Goal: Task Accomplishment & Management: Manage account settings

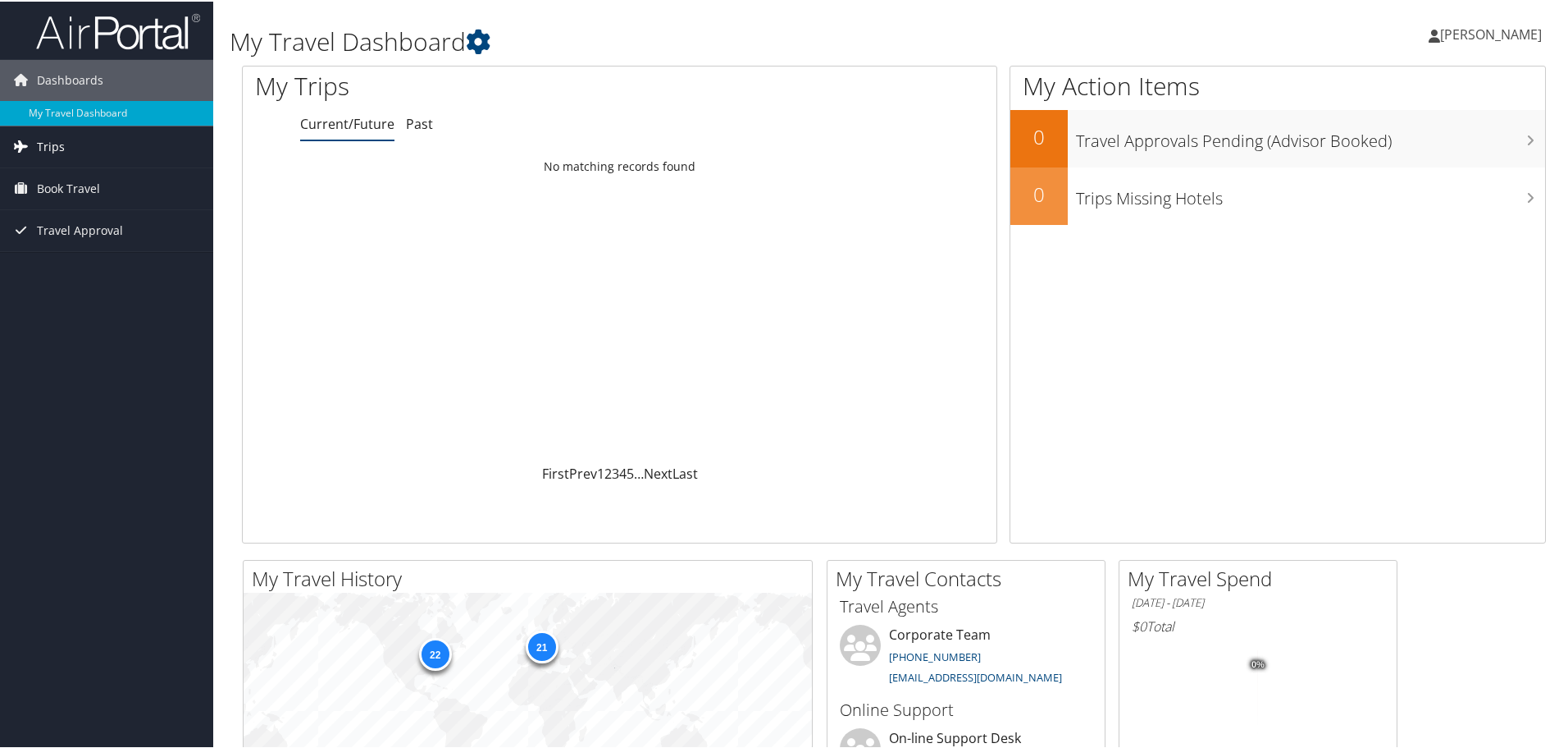
click at [46, 140] on span "Trips" at bounding box center [51, 145] width 28 height 41
click at [76, 182] on link "Current/Future Trips" at bounding box center [107, 178] width 214 height 25
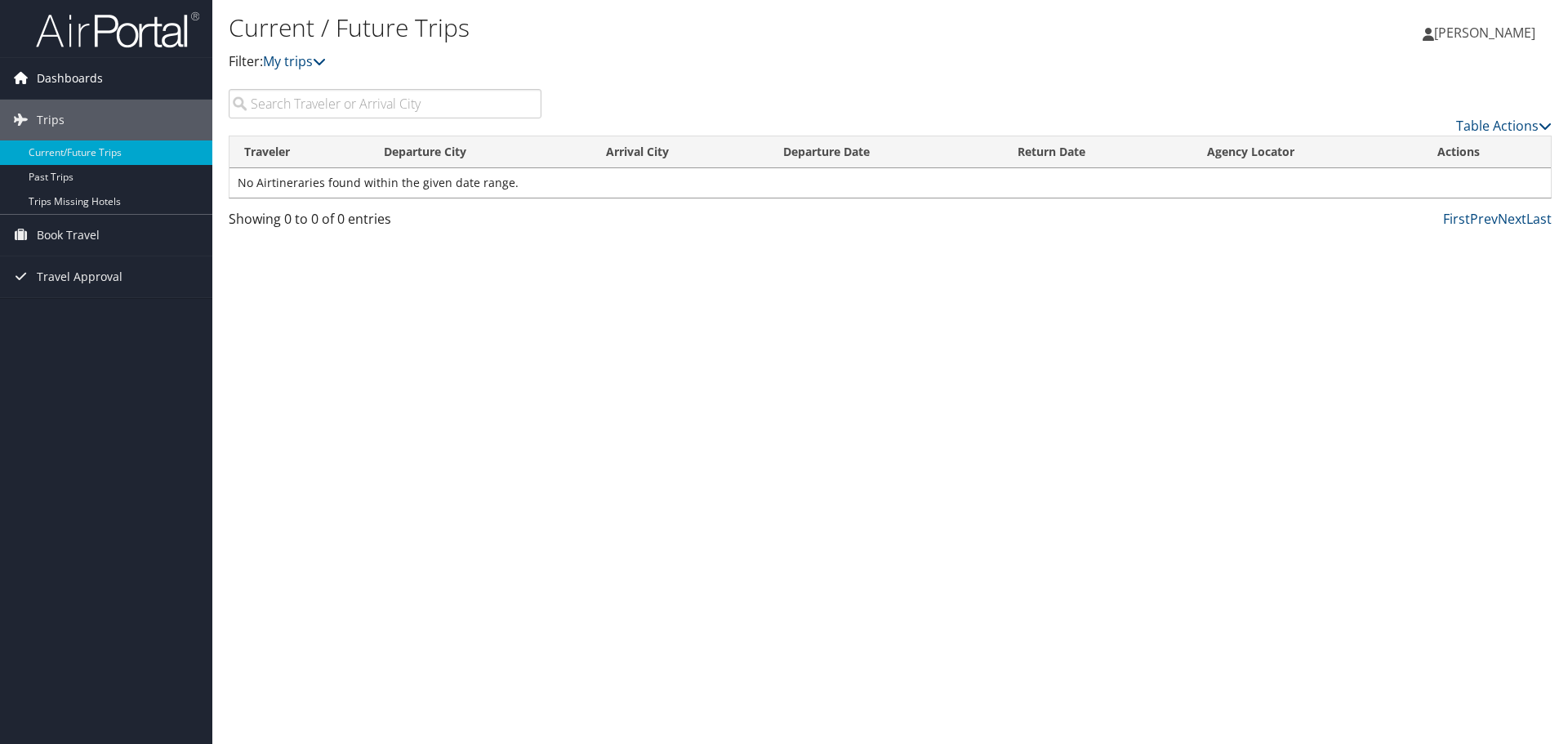
click at [66, 77] on span "Dashboards" at bounding box center [70, 78] width 66 height 40
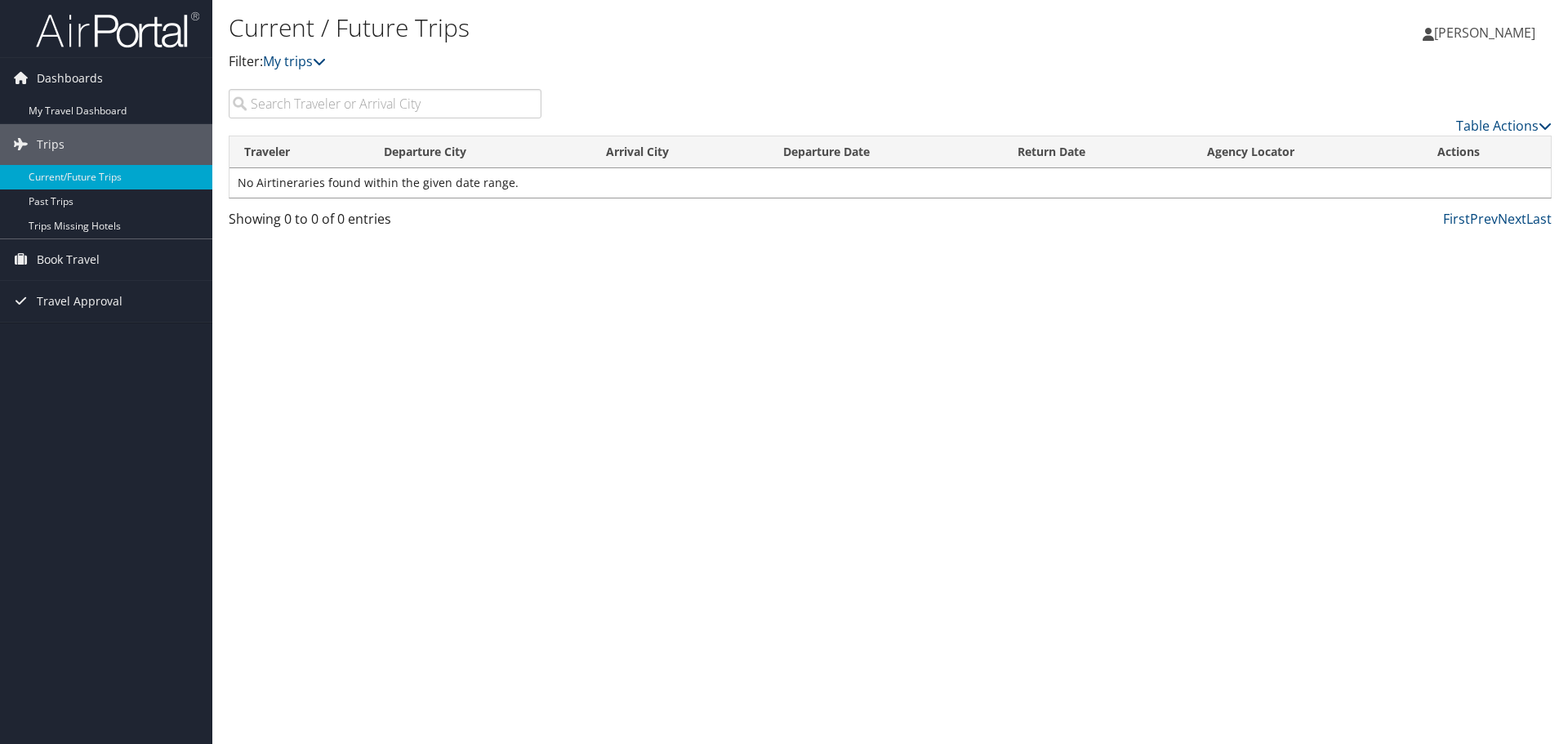
click at [1496, 34] on span "[PERSON_NAME]" at bounding box center [1485, 32] width 102 height 18
click at [1391, 87] on link "My Settings" at bounding box center [1444, 90] width 183 height 28
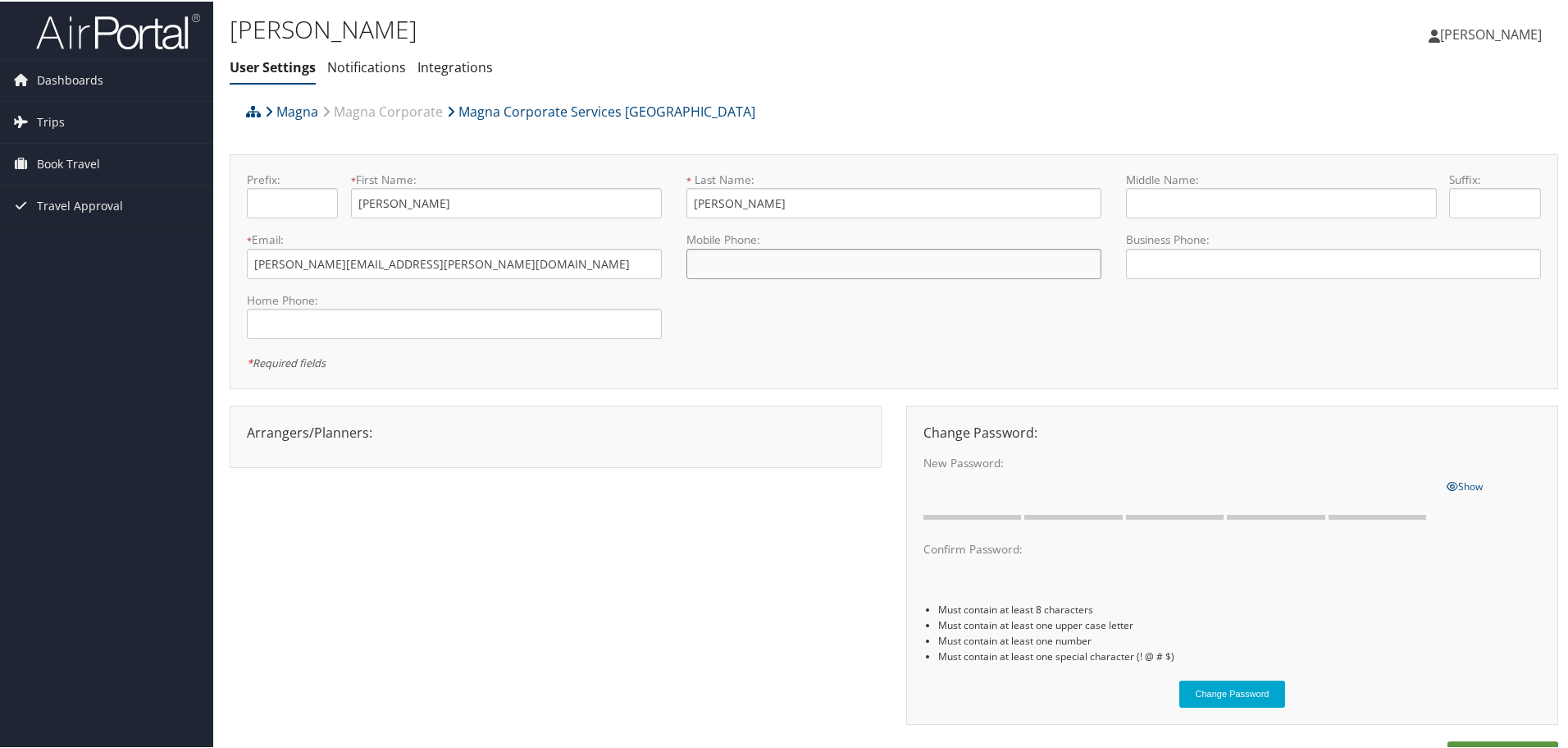
click at [779, 261] on input "tel" at bounding box center [893, 262] width 415 height 30
type input "+7 (342) 310-313"
click at [1188, 207] on input "text" at bounding box center [1282, 201] width 311 height 30
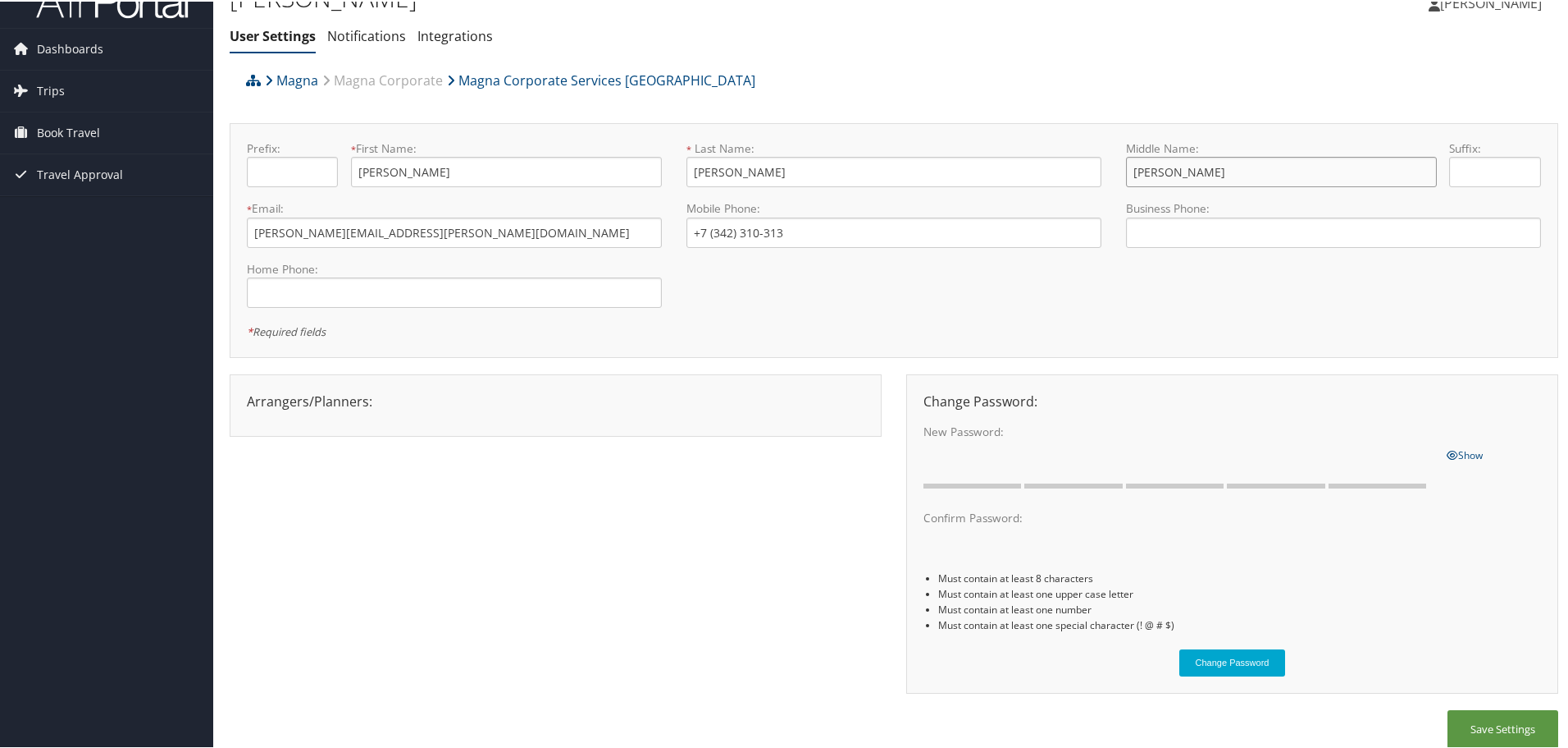
scroll to position [46, 0]
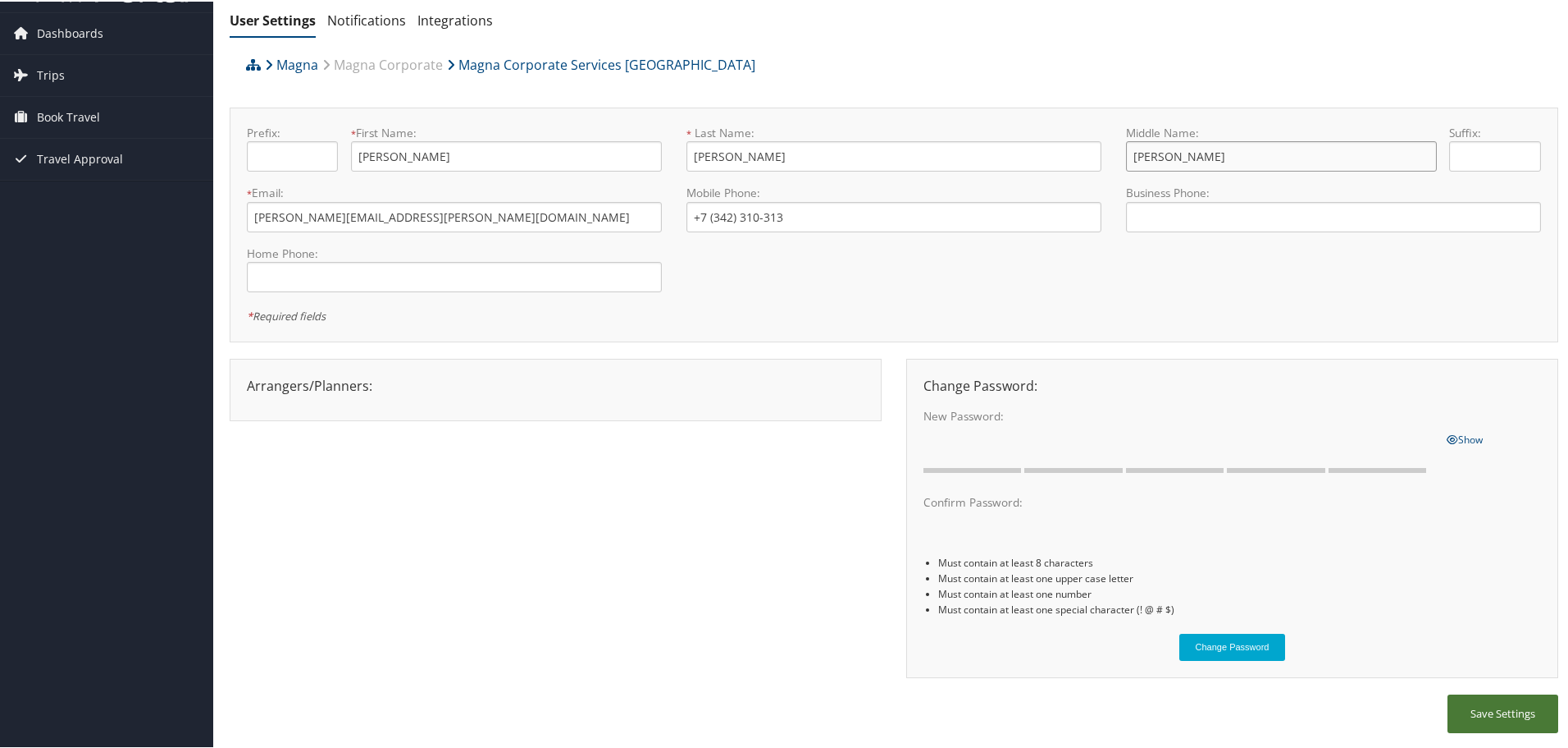
type input "David"
click at [1487, 713] on button "Save Settings" at bounding box center [1503, 712] width 111 height 39
click at [67, 28] on span "Dashboards" at bounding box center [70, 31] width 66 height 41
type input "+1 (734) 231-0313"
click at [1509, 712] on button "Save Settings" at bounding box center [1503, 712] width 111 height 39
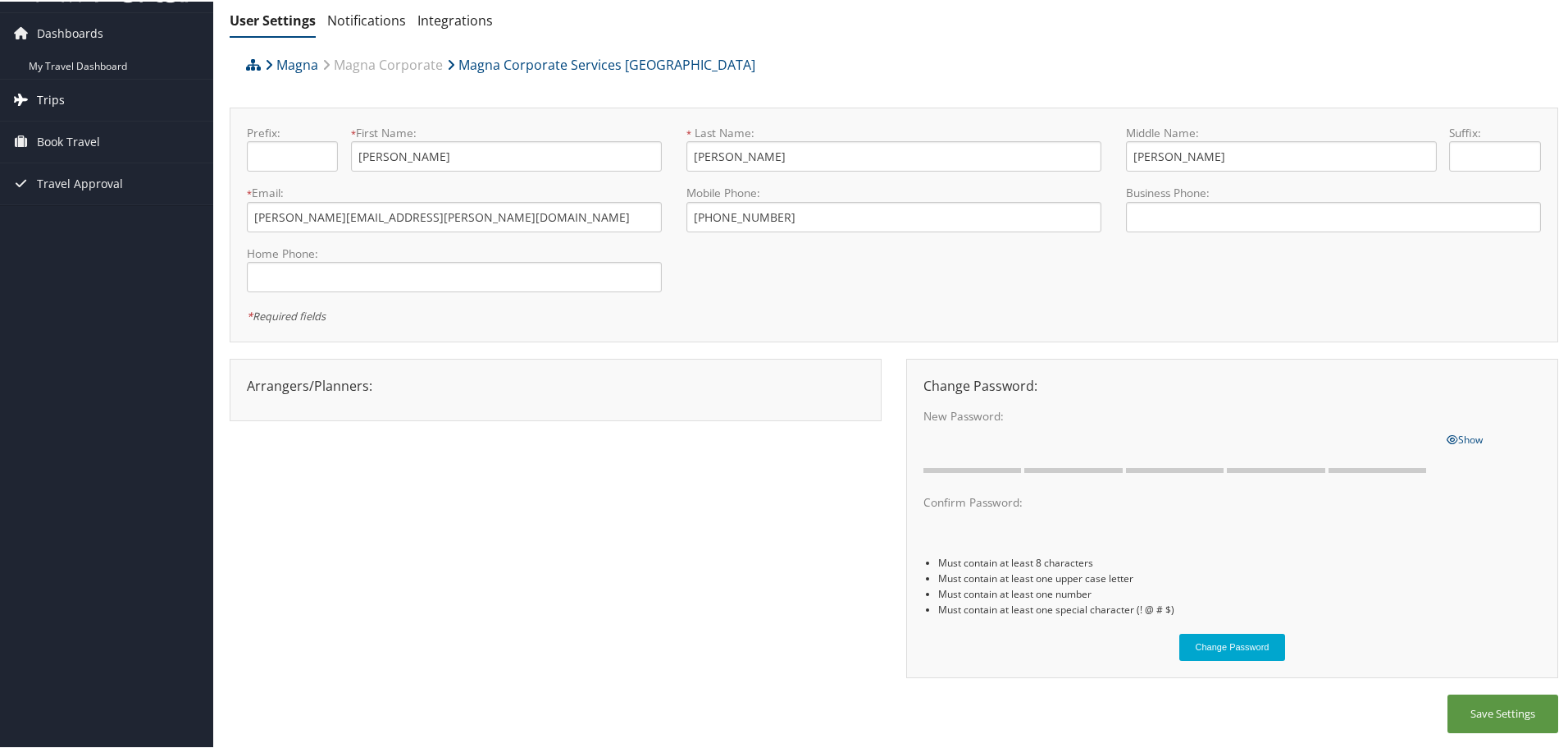
click at [59, 96] on span "Trips" at bounding box center [51, 97] width 28 height 41
click at [87, 31] on span "Dashboards" at bounding box center [70, 31] width 66 height 41
click at [89, 32] on span "Dashboards" at bounding box center [70, 31] width 66 height 41
click at [88, 60] on link "My Travel Dashboard" at bounding box center [107, 65] width 214 height 25
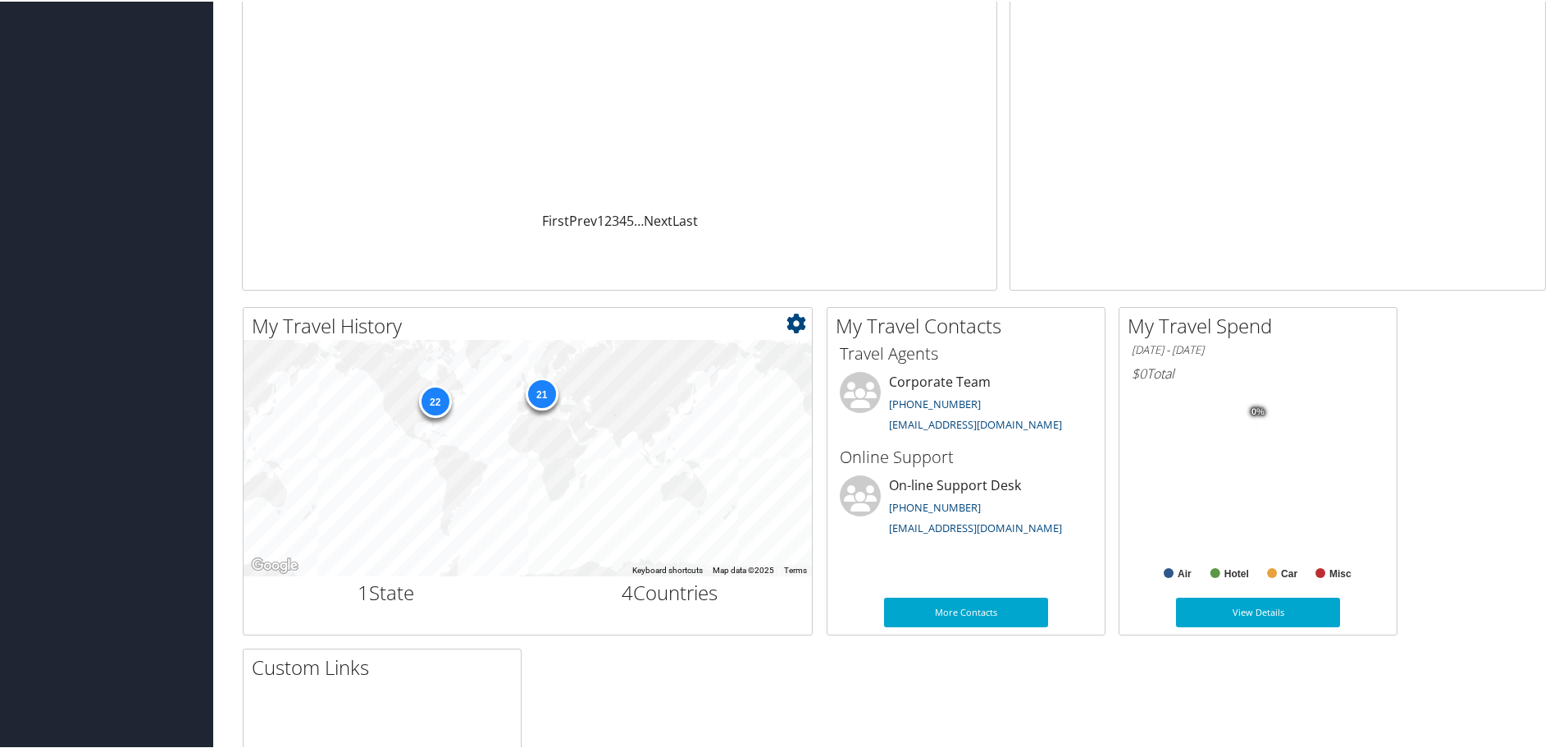
scroll to position [165, 0]
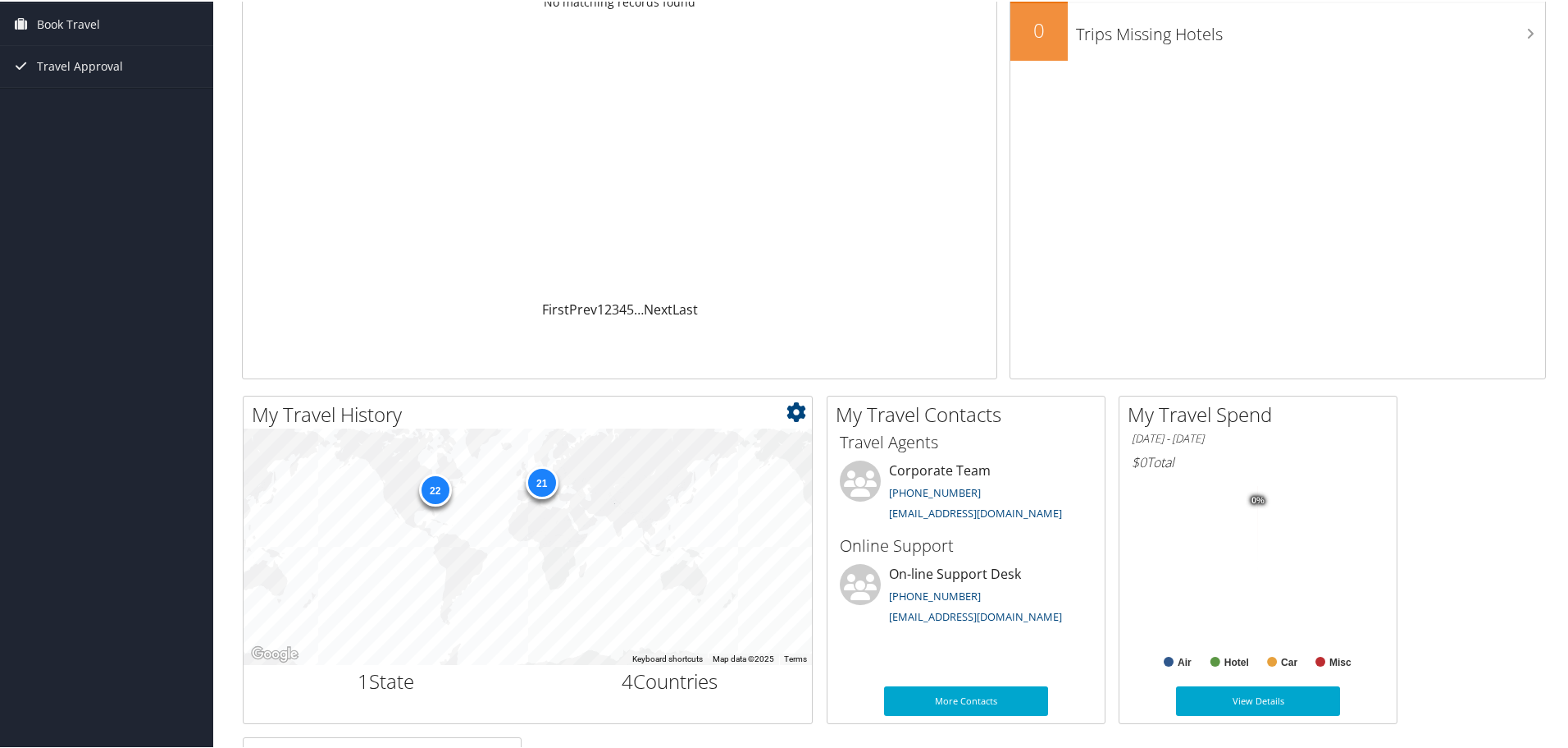
click at [437, 486] on div "22" at bounding box center [435, 488] width 33 height 33
click at [536, 480] on div "21" at bounding box center [541, 479] width 33 height 33
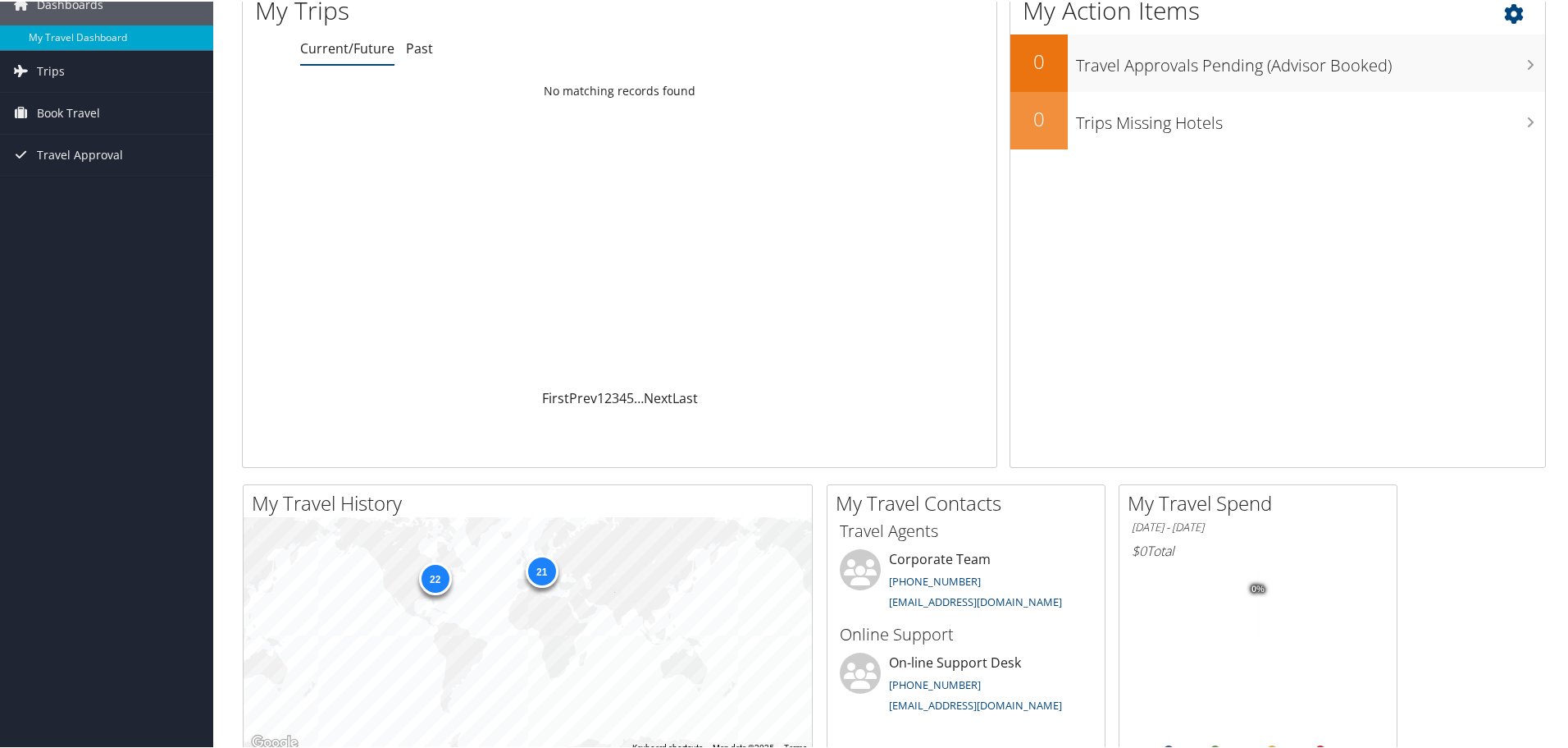
scroll to position [0, 0]
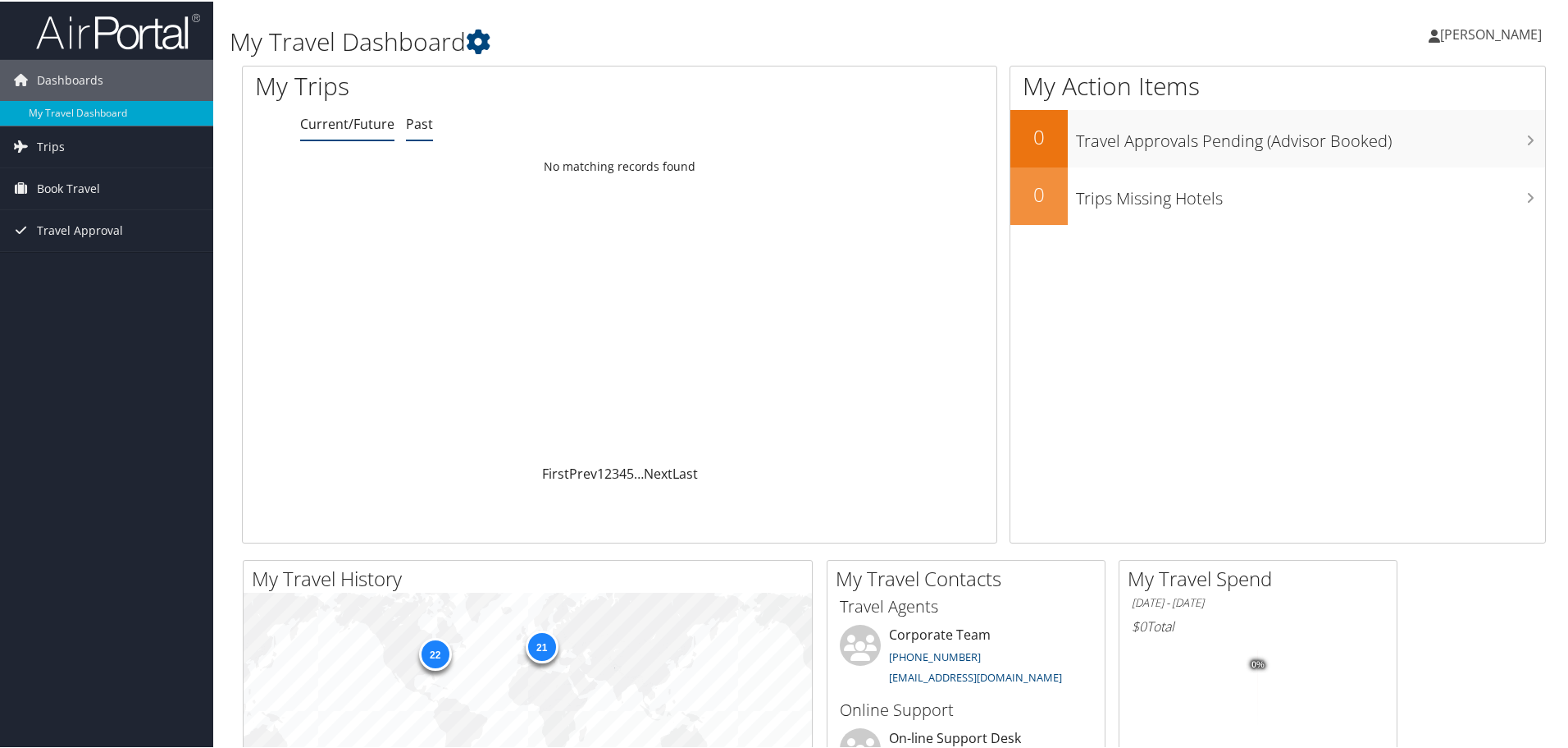
click at [423, 121] on link "Past" at bounding box center [420, 122] width 27 height 18
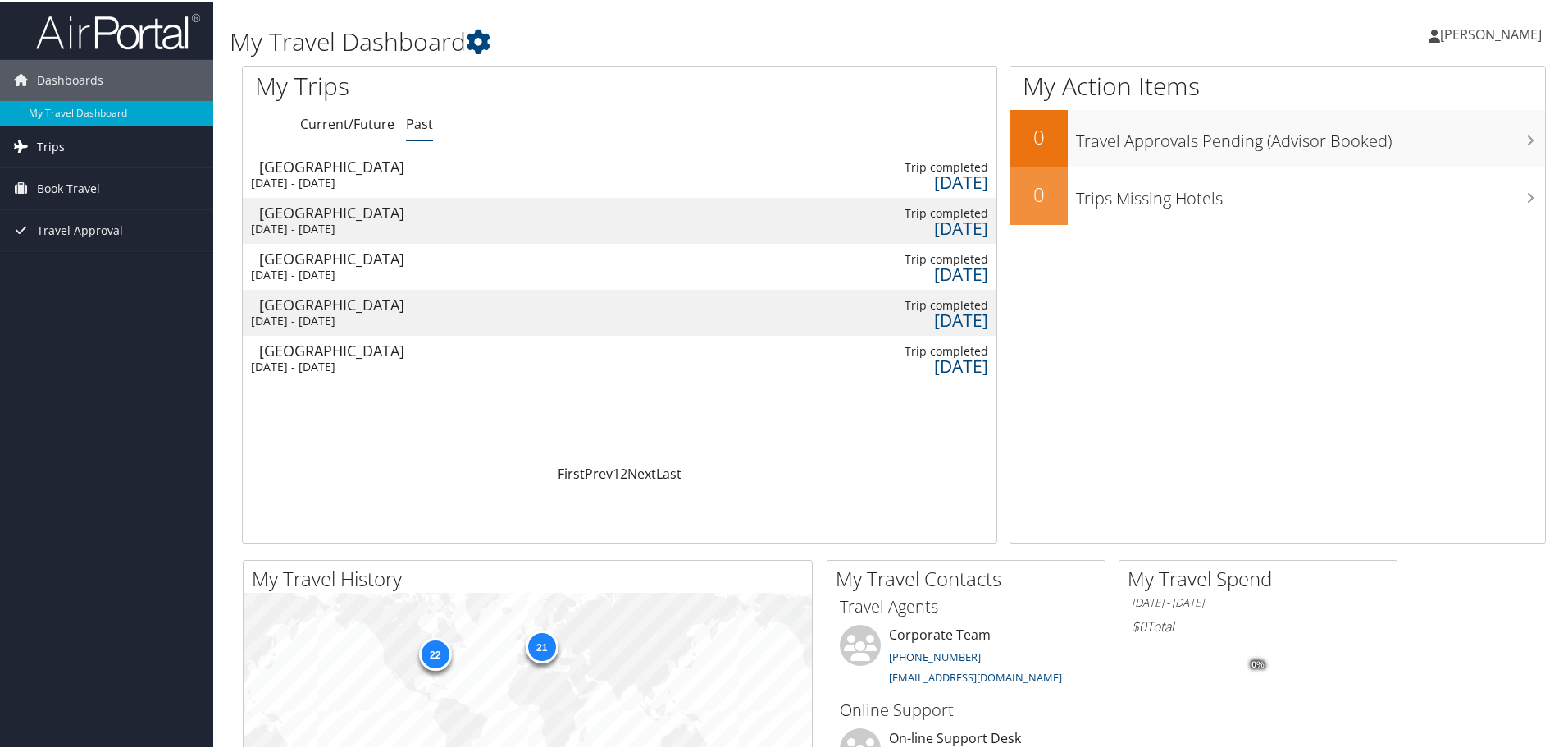
click at [53, 145] on span "Trips" at bounding box center [51, 145] width 28 height 41
click at [78, 257] on span "Book Travel" at bounding box center [68, 260] width 63 height 41
click at [94, 373] on span "Travel Approval" at bounding box center [79, 376] width 86 height 41
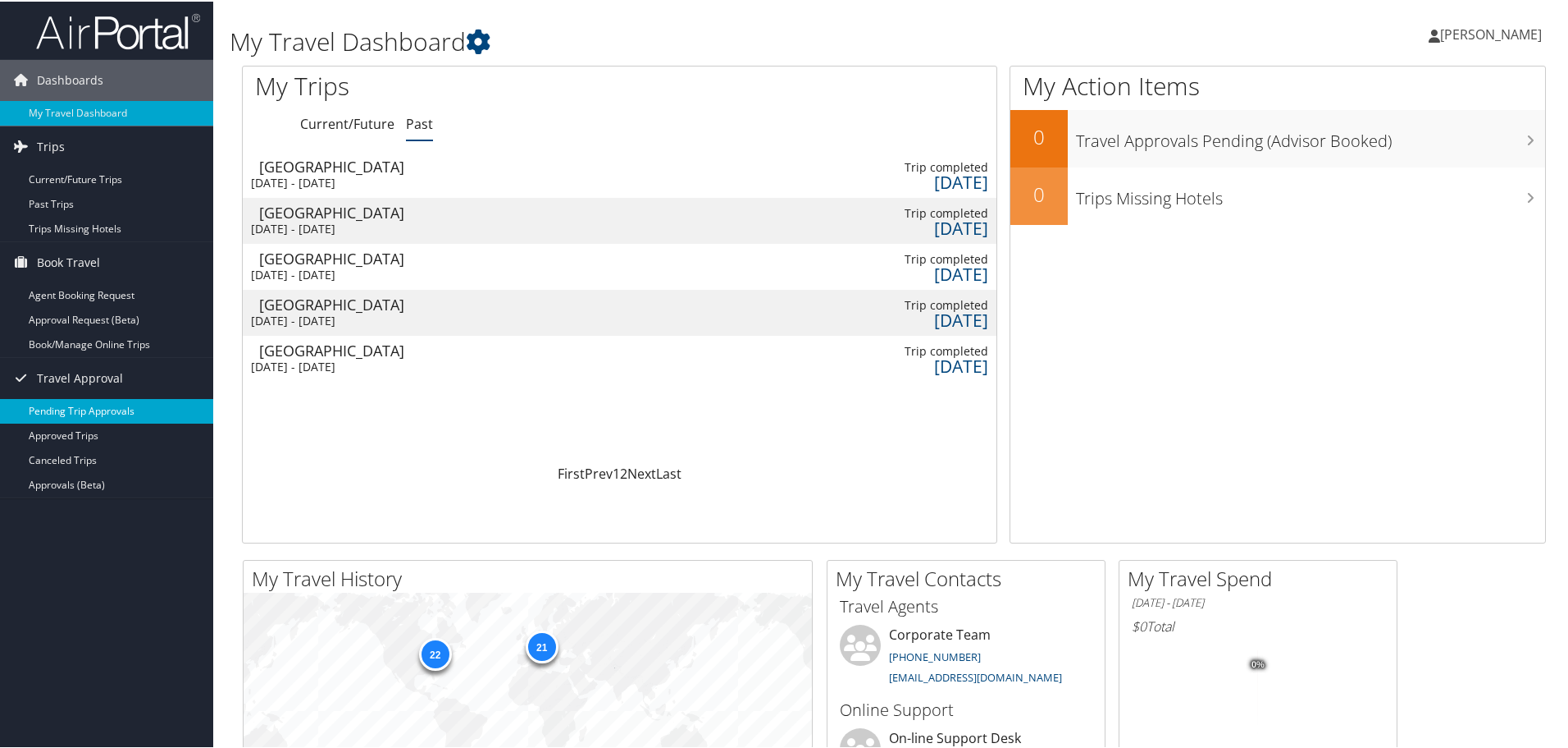
click at [84, 413] on link "Pending Trip Approvals" at bounding box center [107, 409] width 214 height 25
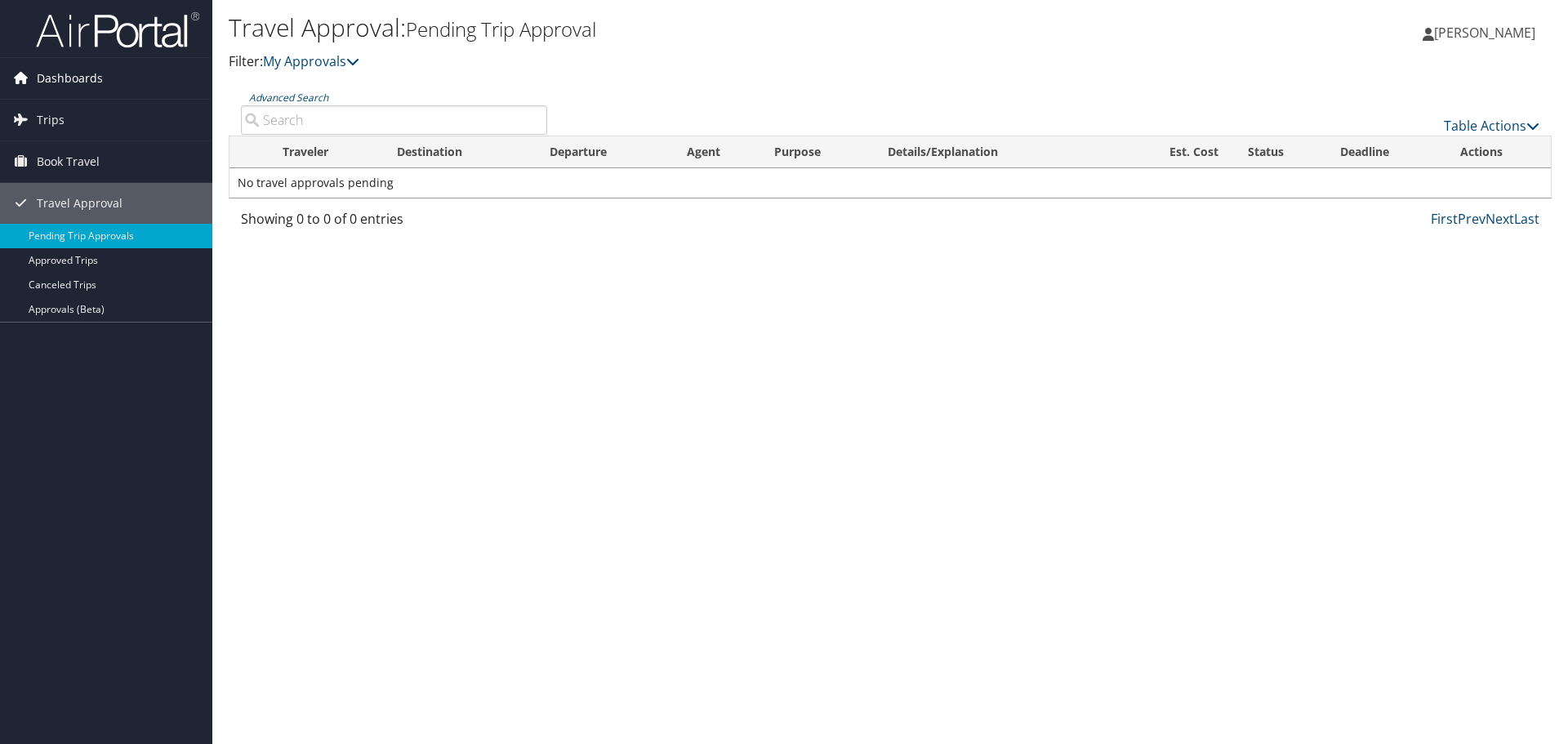
click at [19, 75] on icon at bounding box center [21, 77] width 24 height 24
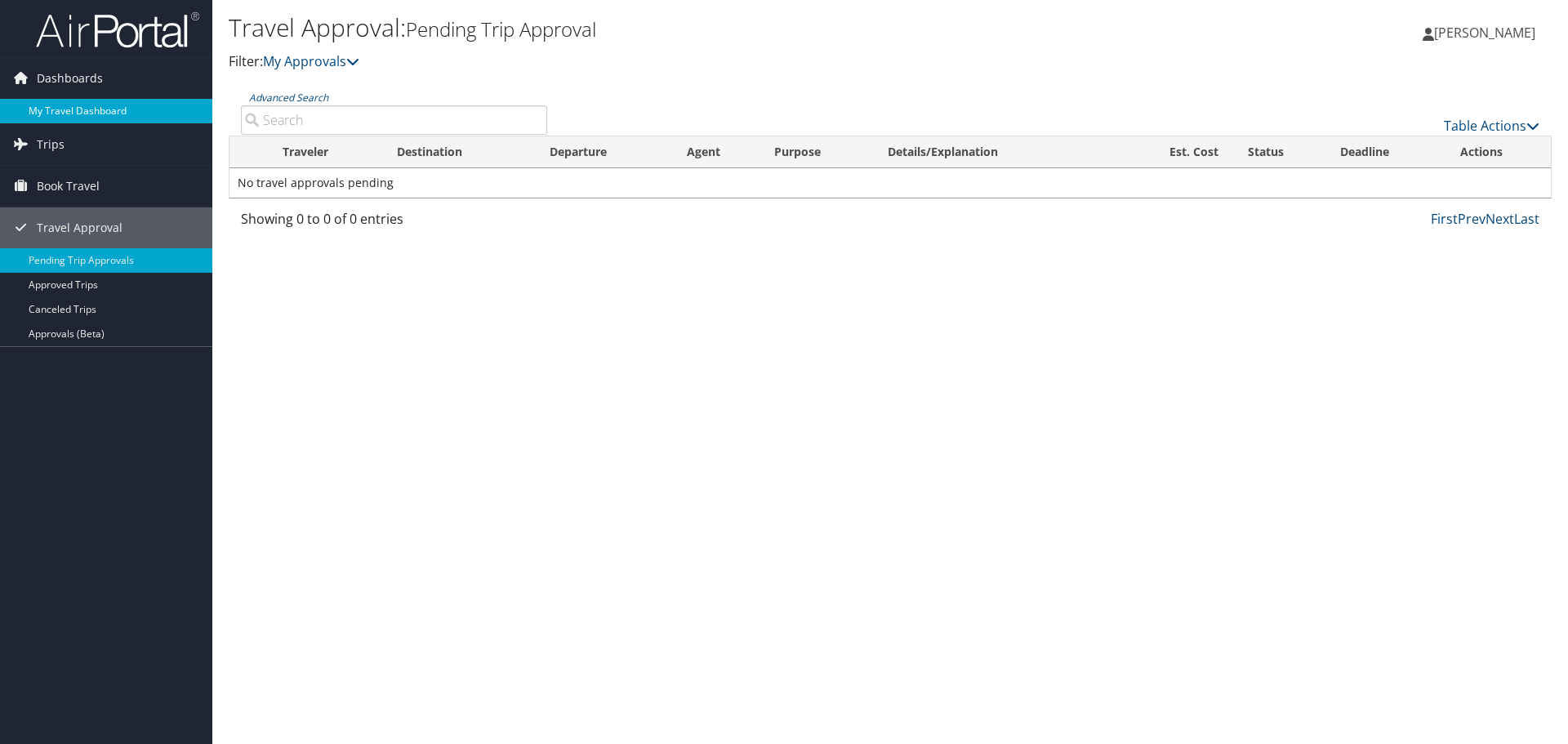
click at [77, 103] on link "My Travel Dashboard" at bounding box center [106, 111] width 213 height 24
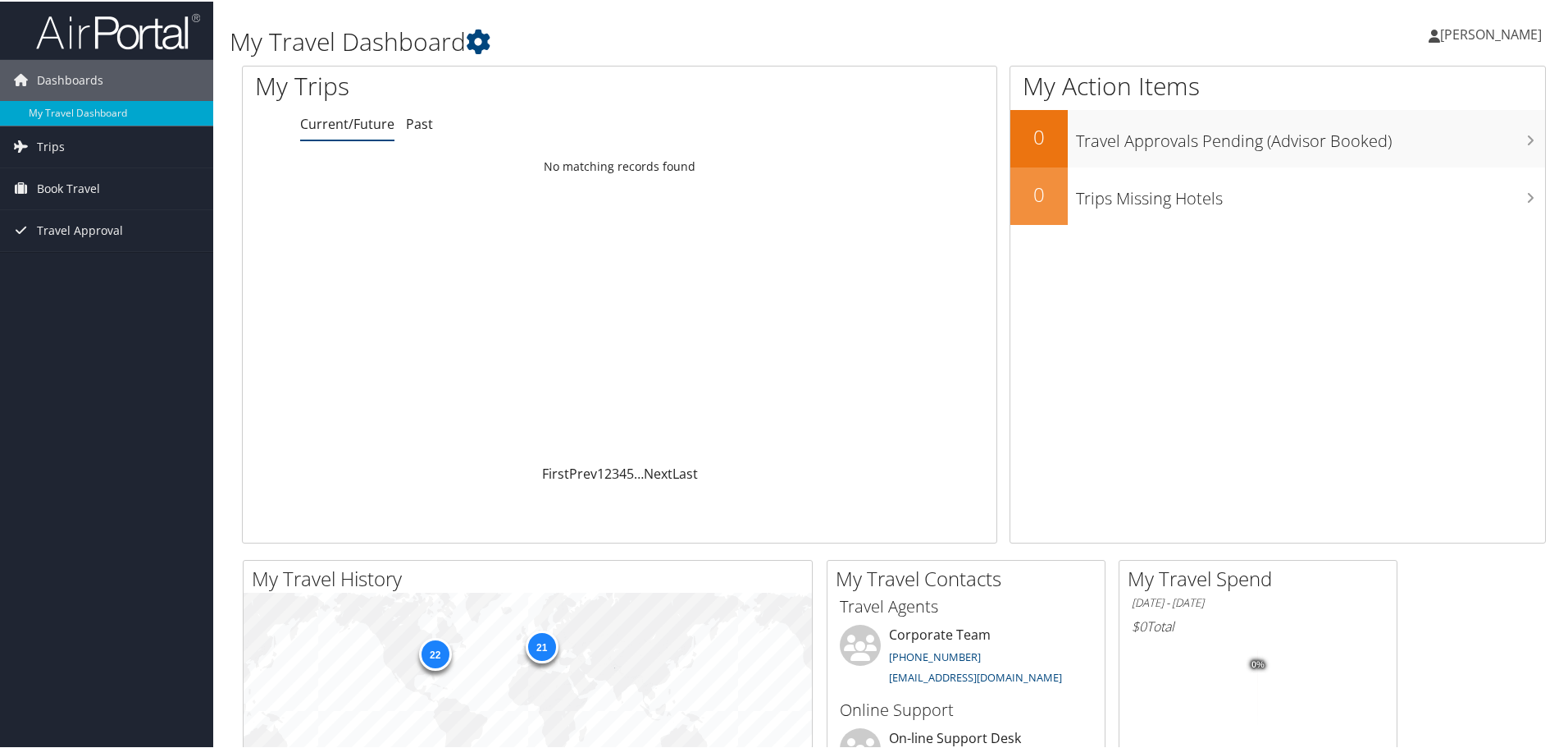
click at [1525, 26] on span "[PERSON_NAME]" at bounding box center [1491, 32] width 102 height 18
click at [1408, 146] on link "View Travel Profile" at bounding box center [1448, 147] width 183 height 28
click at [51, 79] on span "Dashboards" at bounding box center [70, 78] width 66 height 41
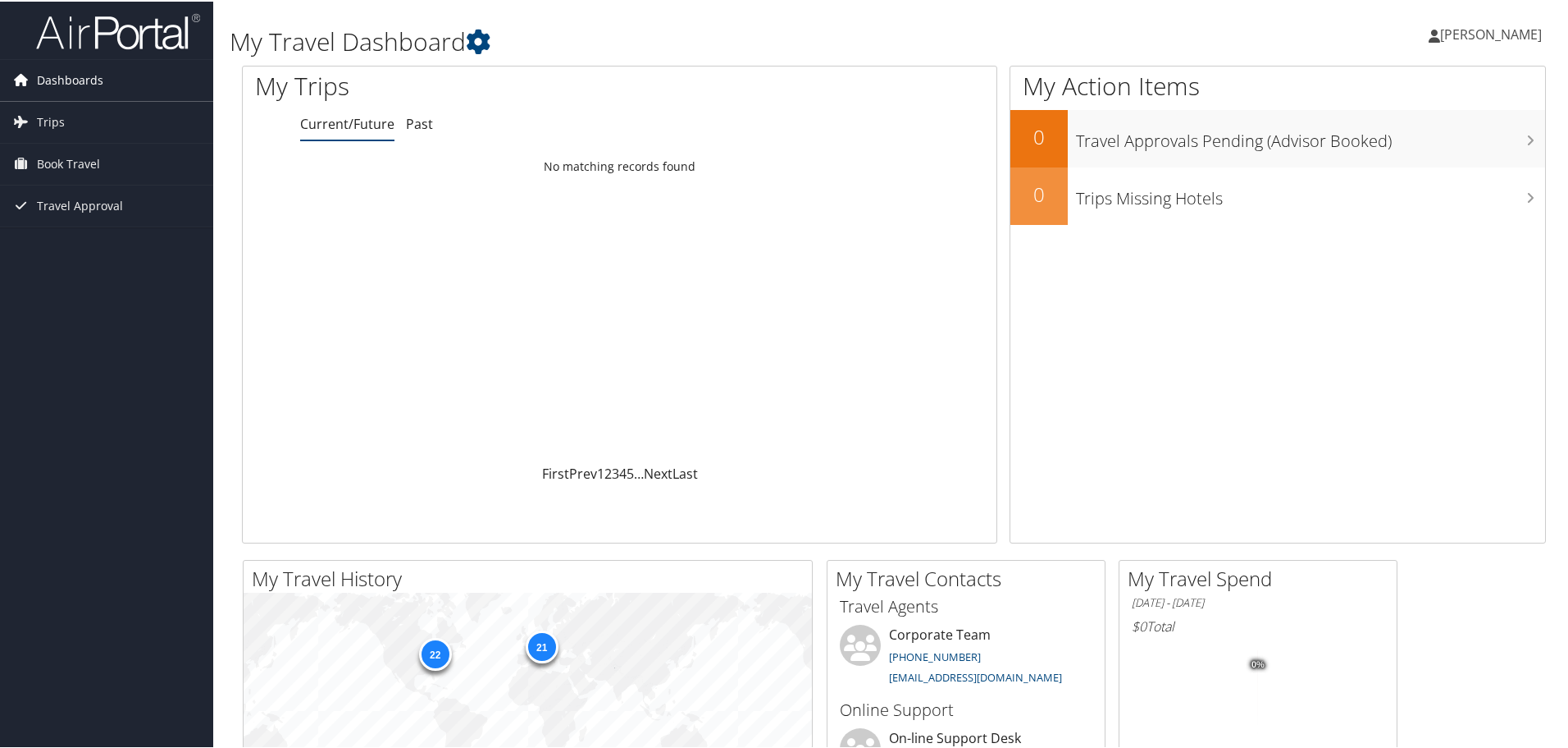
click at [31, 87] on icon at bounding box center [21, 78] width 25 height 25
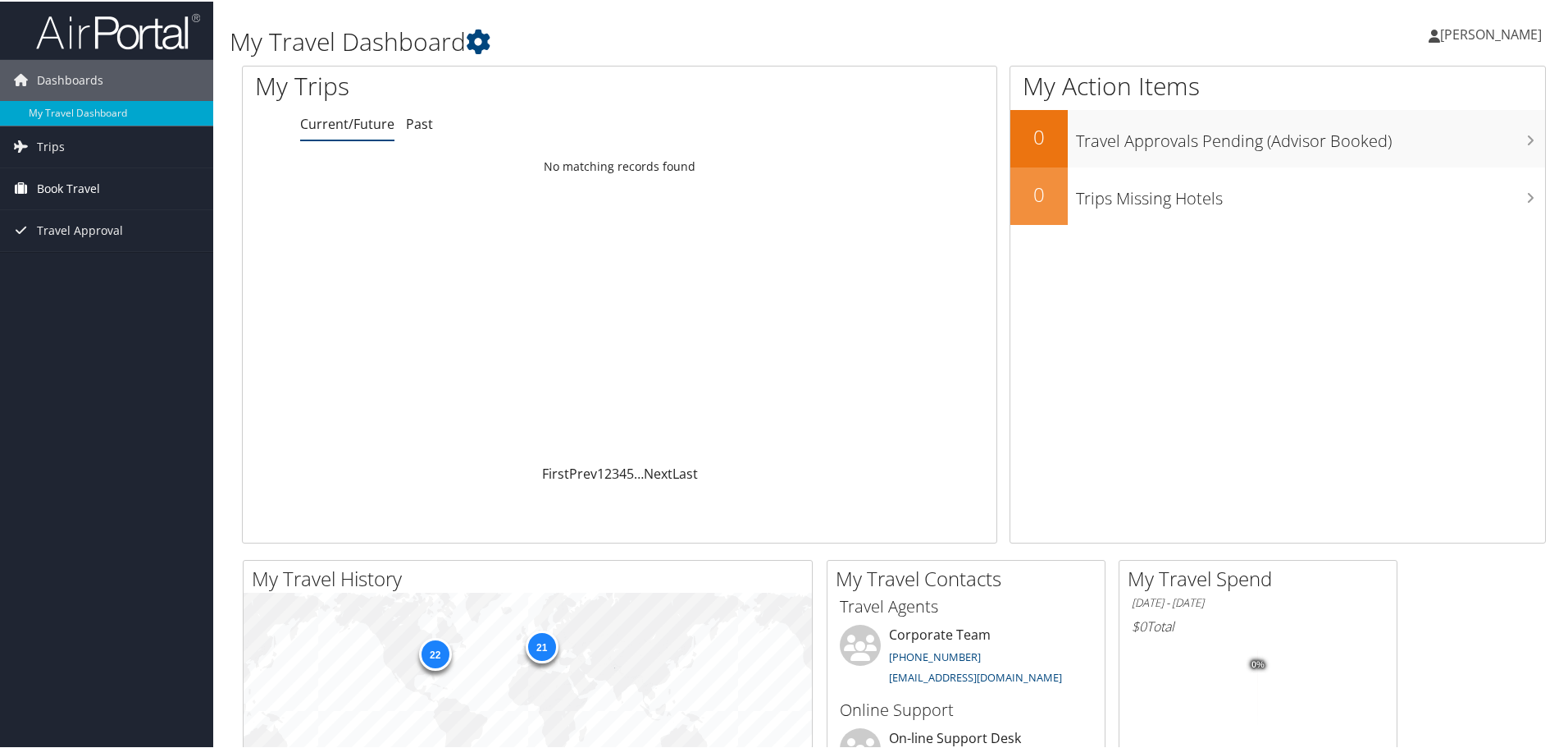
click at [59, 185] on span "Book Travel" at bounding box center [68, 186] width 63 height 41
click at [484, 40] on icon at bounding box center [478, 41] width 25 height 25
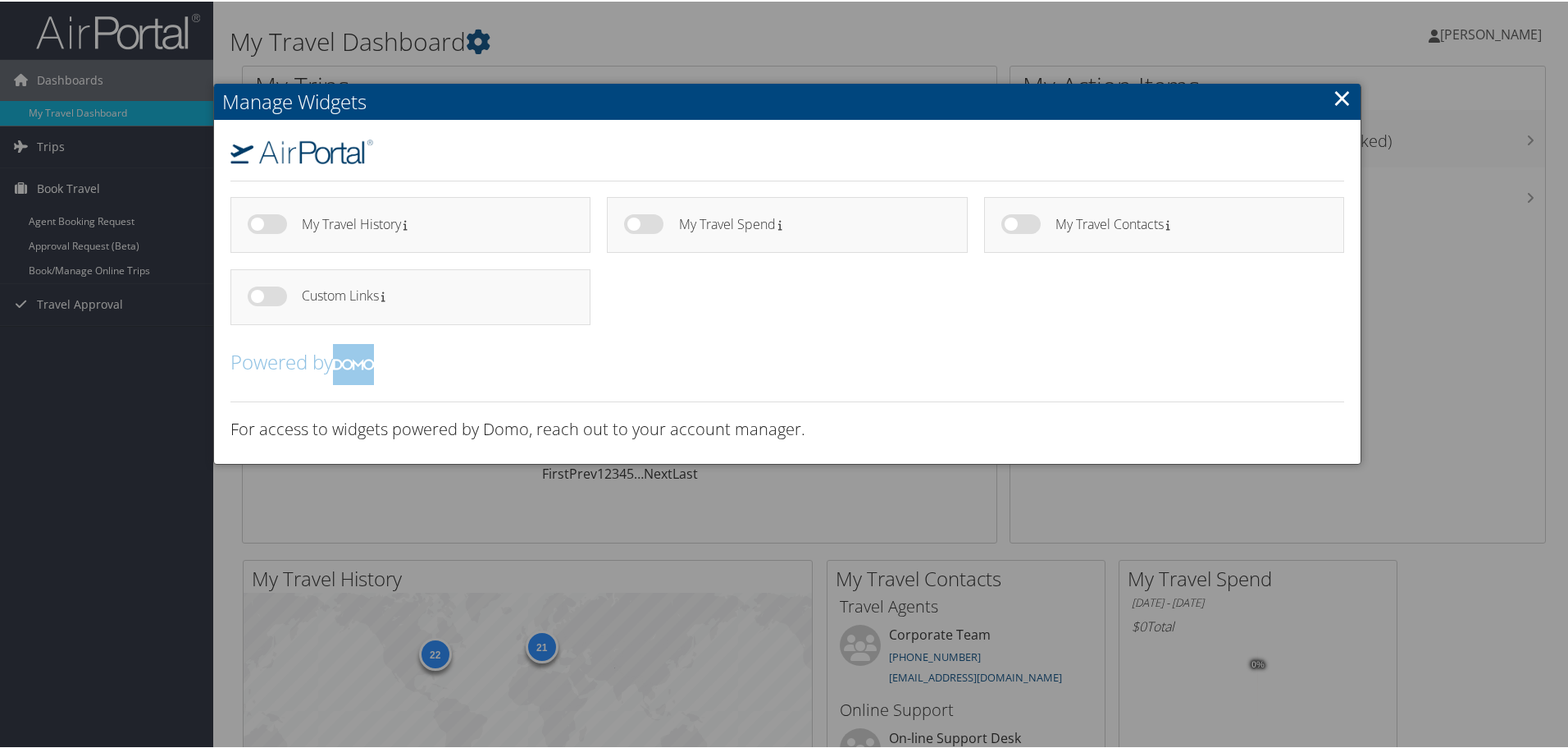
click at [508, 298] on h4 "Custom Links" at bounding box center [431, 294] width 259 height 14
click at [1338, 97] on link "×" at bounding box center [1342, 96] width 19 height 33
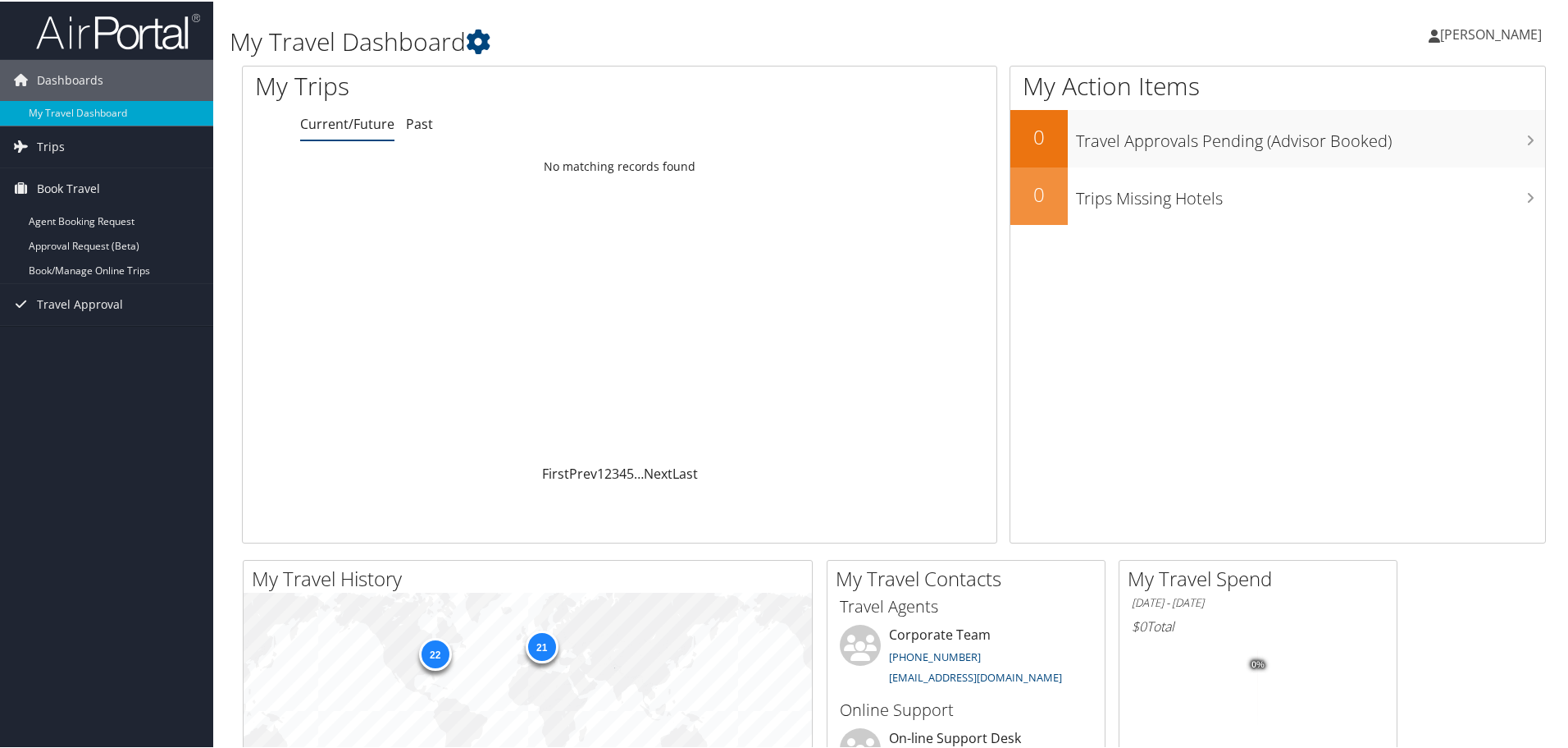
click at [90, 34] on img at bounding box center [118, 29] width 164 height 39
click at [1487, 29] on span "[PERSON_NAME]" at bounding box center [1491, 32] width 102 height 18
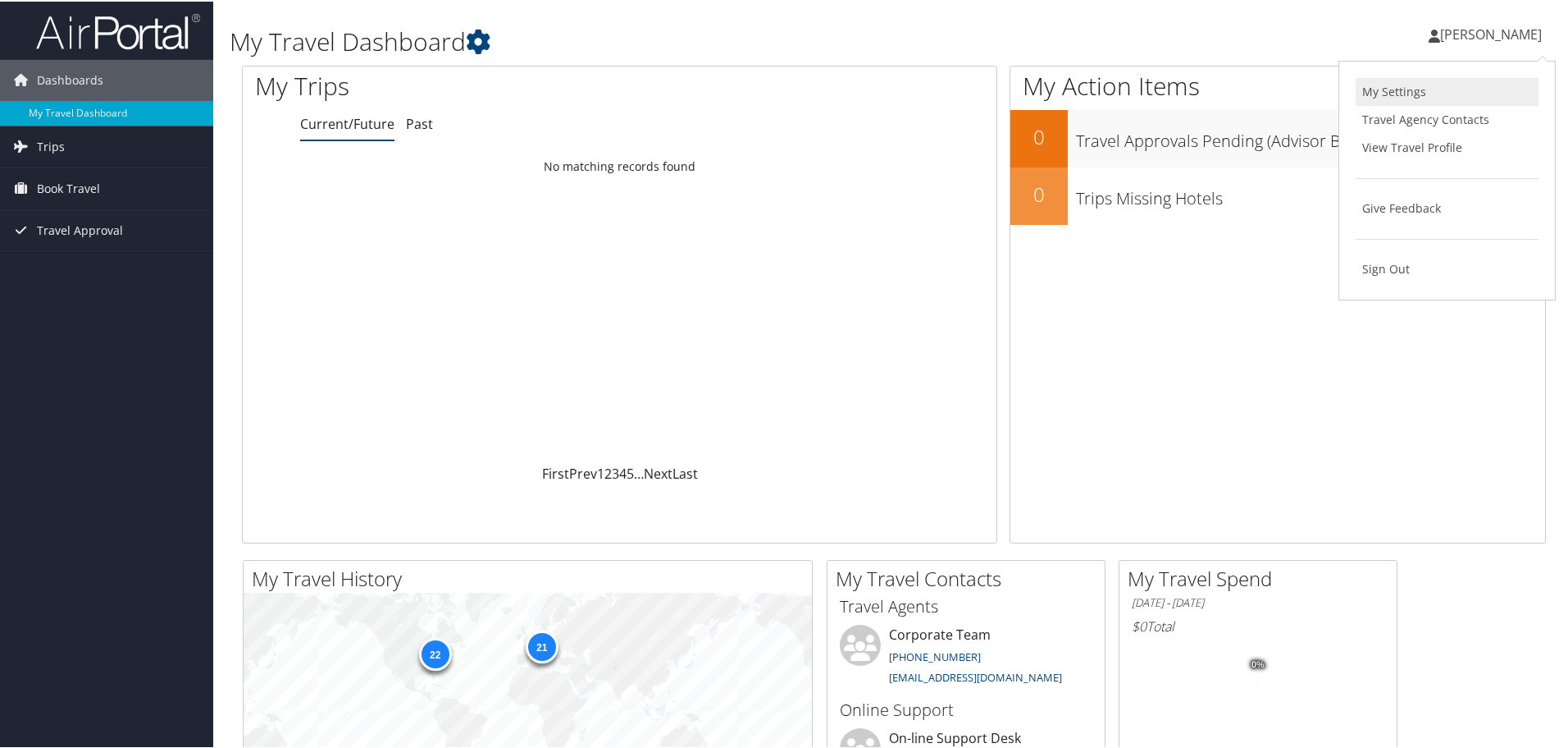
click at [1414, 93] on link "My Settings" at bounding box center [1448, 91] width 183 height 28
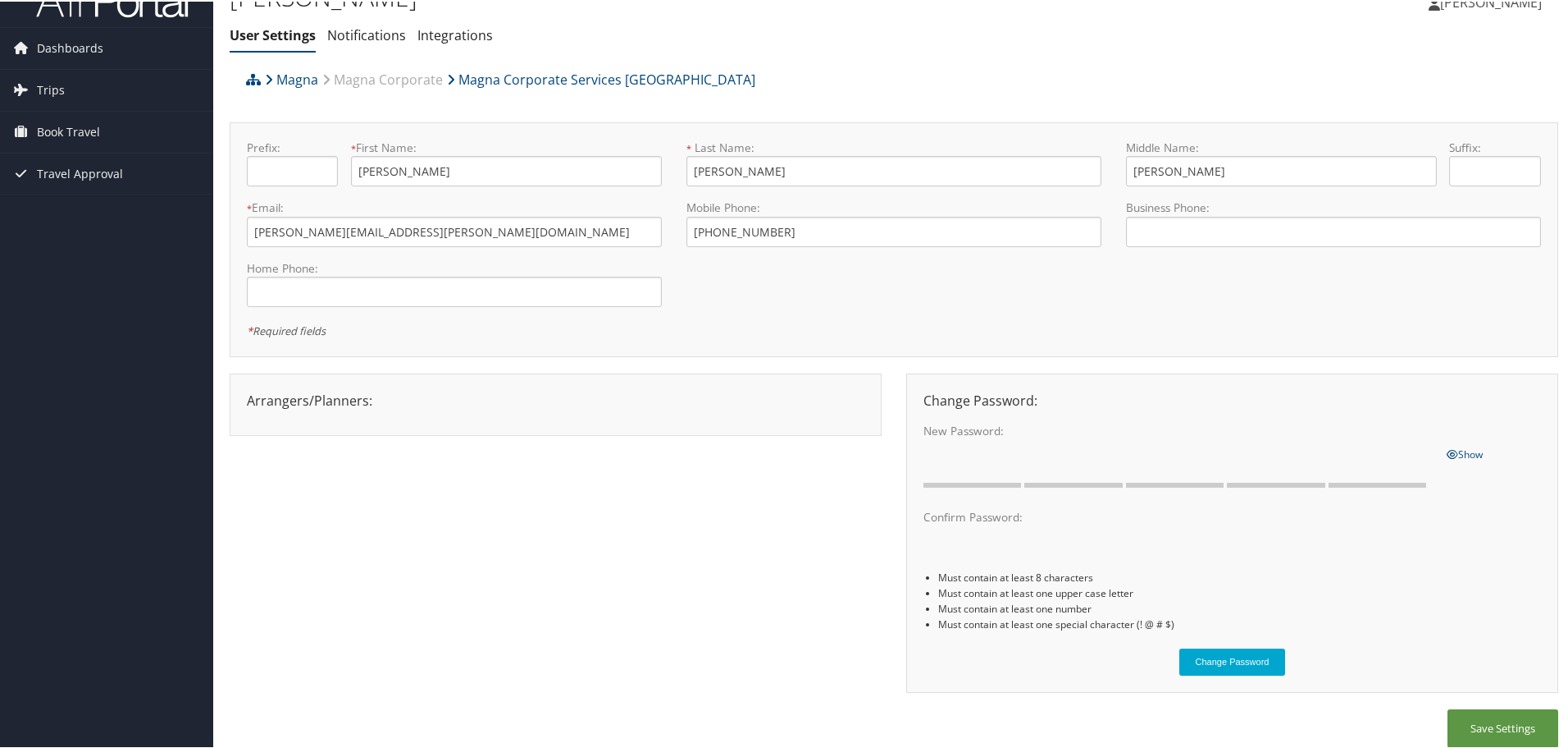
scroll to position [46, 0]
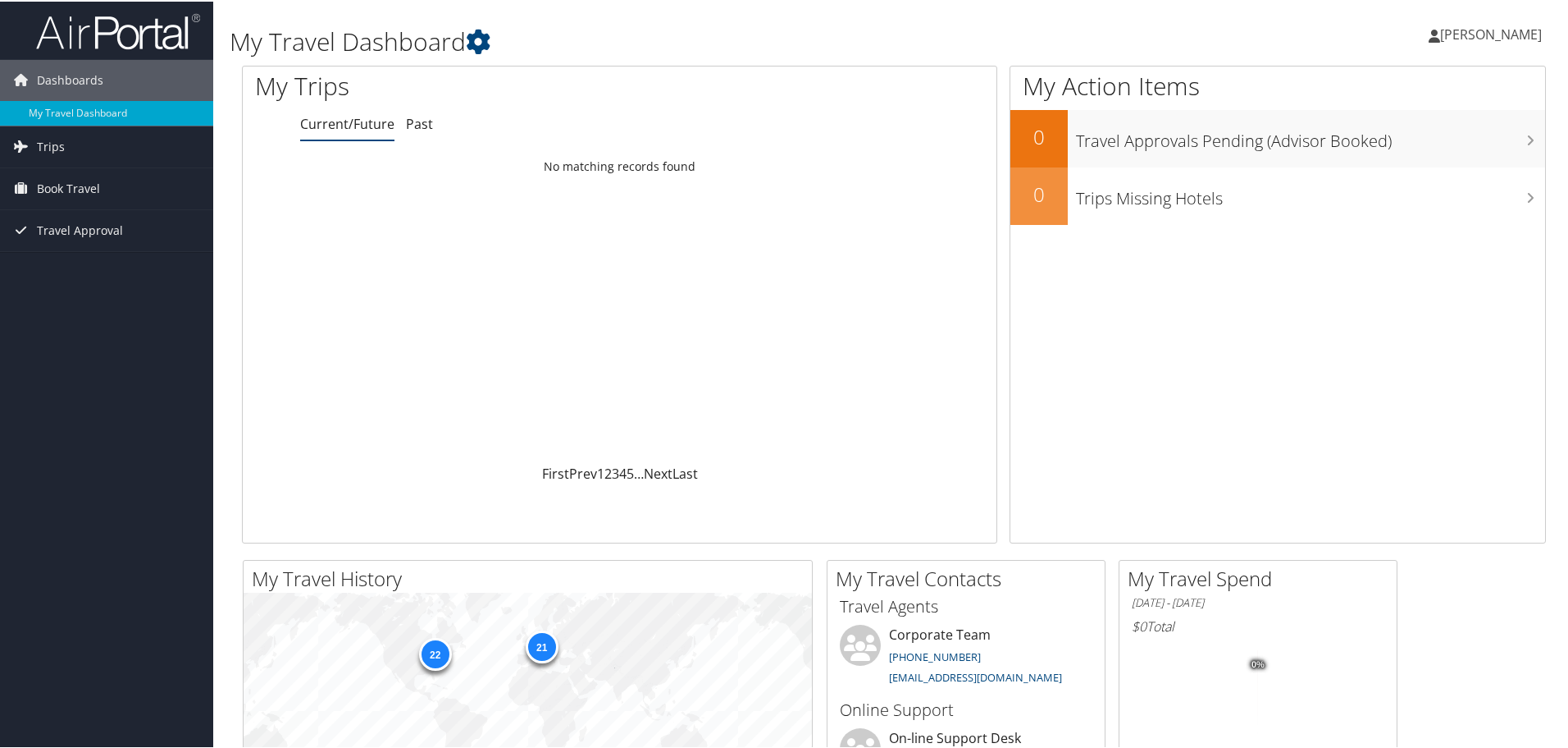
click at [1476, 26] on span "[PERSON_NAME]" at bounding box center [1491, 32] width 102 height 18
click at [1413, 146] on link "View Travel Profile" at bounding box center [1448, 147] width 183 height 28
click at [91, 185] on span "Book Travel" at bounding box center [68, 186] width 63 height 41
click at [118, 270] on link "Book/Manage Online Trips" at bounding box center [107, 270] width 214 height 25
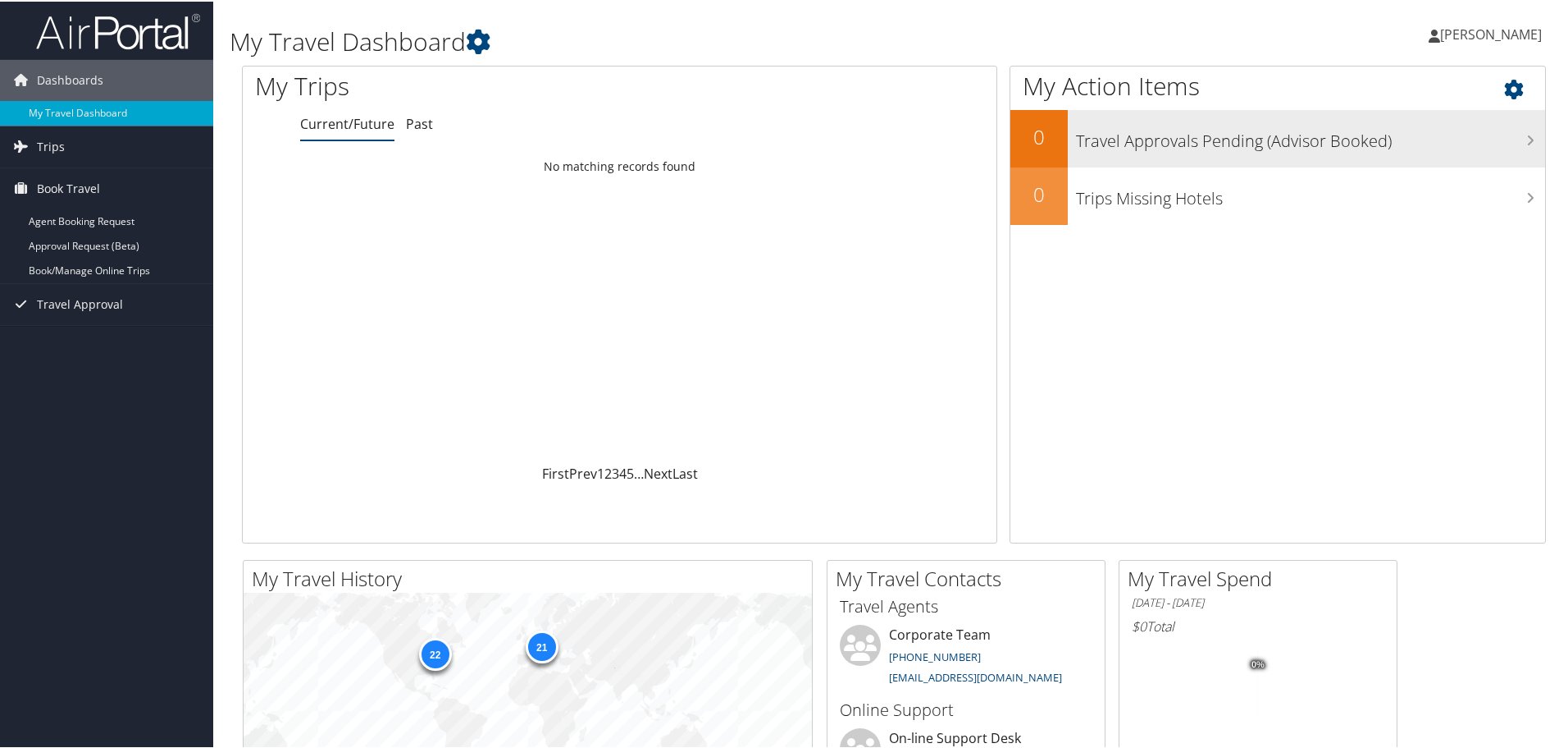
click at [1147, 146] on h3 "Travel Approvals Pending (Advisor Booked)" at bounding box center [1311, 135] width 469 height 31
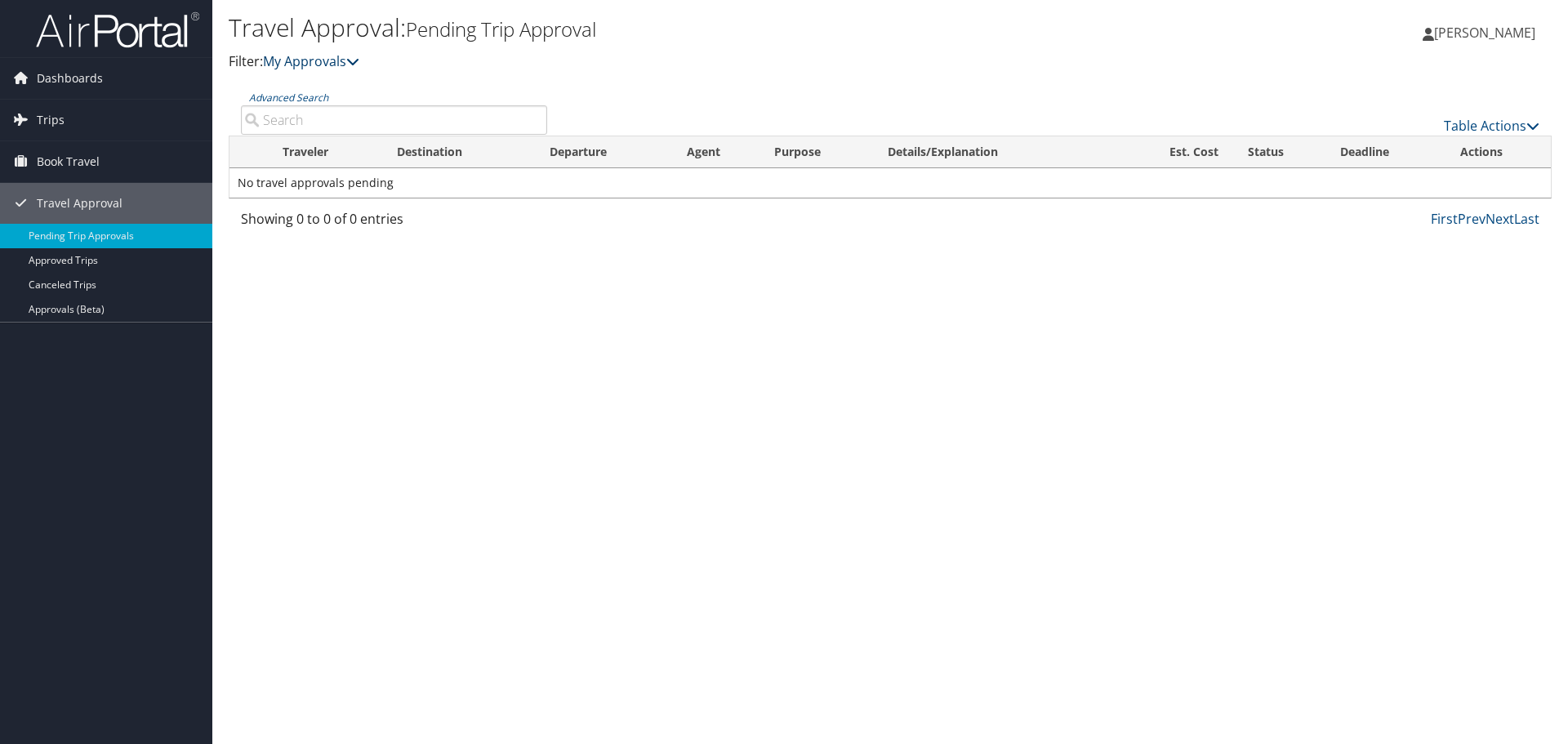
click at [318, 65] on link "My Approvals" at bounding box center [311, 61] width 96 height 18
click at [313, 179] on td "No travel approvals pending" at bounding box center [890, 182] width 1321 height 29
click at [47, 119] on span "Trips" at bounding box center [51, 119] width 28 height 40
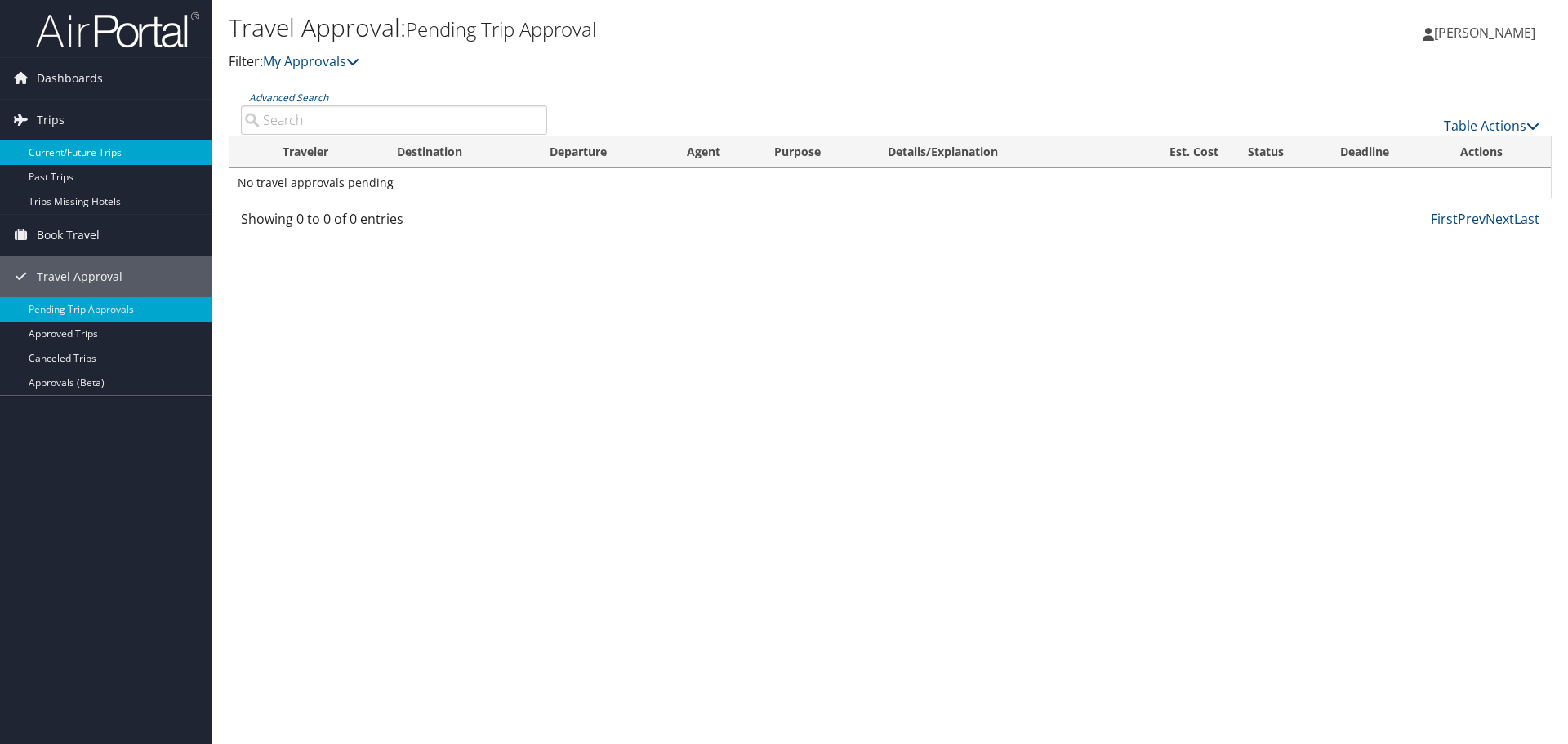
click at [108, 156] on link "Current/Future Trips" at bounding box center [106, 152] width 213 height 24
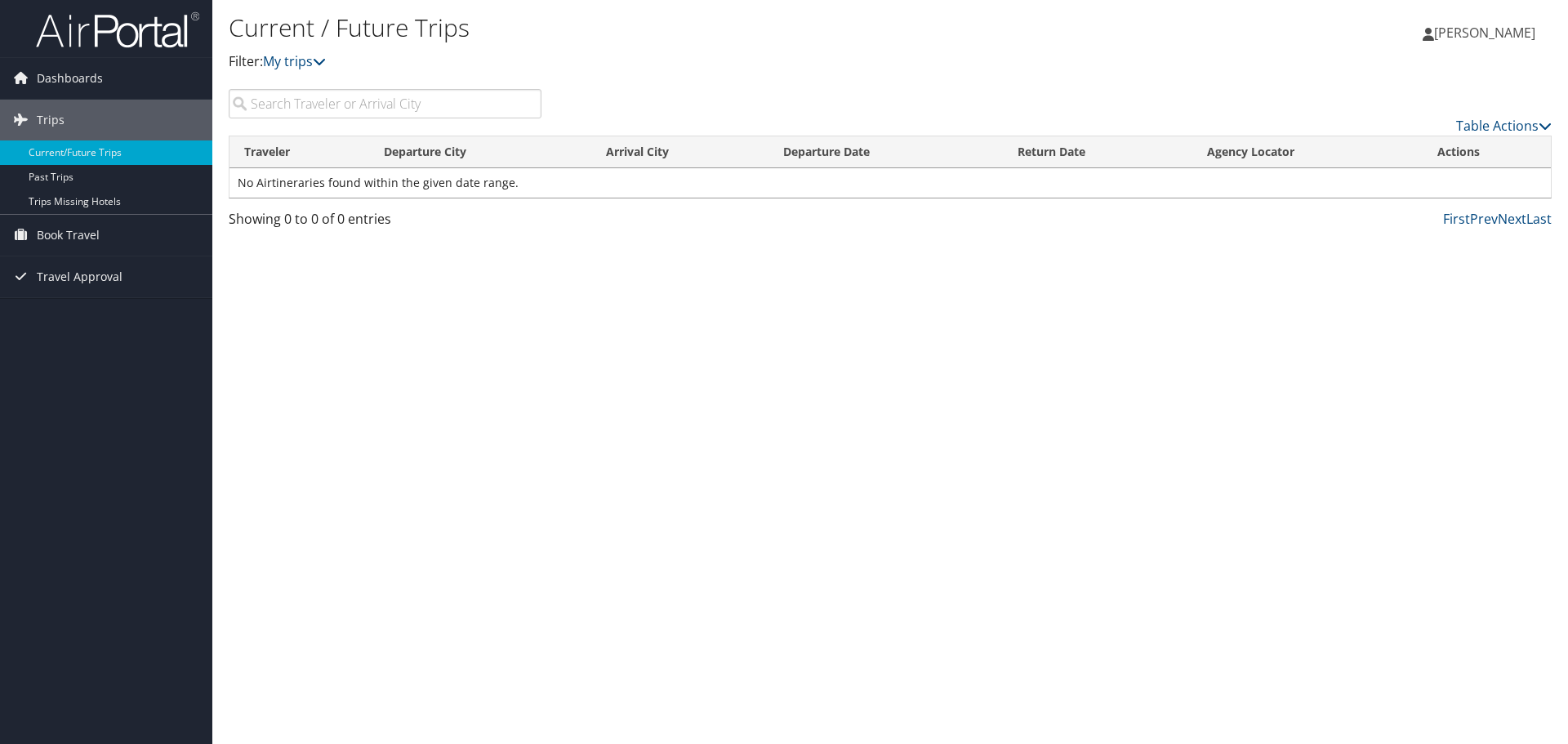
click at [319, 99] on input "search" at bounding box center [385, 103] width 312 height 29
